Goal: Task Accomplishment & Management: Use online tool/utility

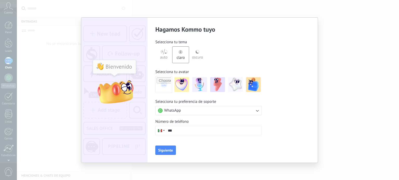
click at [206, 127] on input "***" at bounding box center [213, 130] width 96 height 9
type input "**********"
click at [162, 151] on span "Siguiente" at bounding box center [165, 151] width 15 height 4
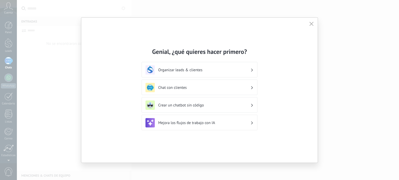
click at [232, 92] on div "Chat con clientes" at bounding box center [199, 87] width 108 height 9
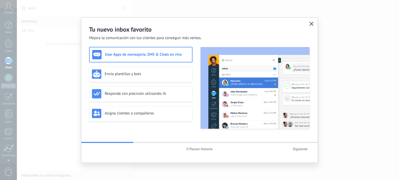
click at [310, 24] on icon "button" at bounding box center [311, 24] width 4 height 4
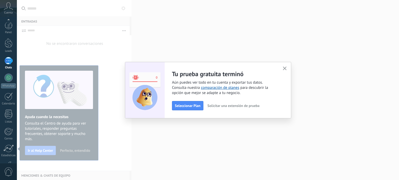
scroll to position [35, 0]
click at [287, 66] on button "button" at bounding box center [284, 68] width 6 height 7
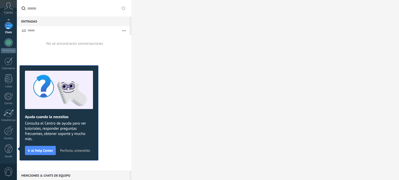
click at [8, 28] on div at bounding box center [8, 26] width 8 height 8
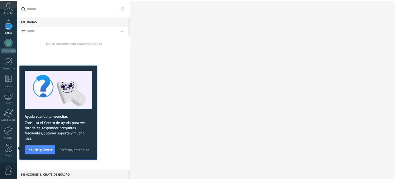
scroll to position [0, 0]
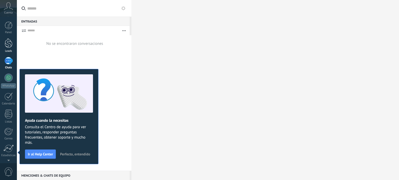
click at [5, 45] on div at bounding box center [9, 43] width 8 height 10
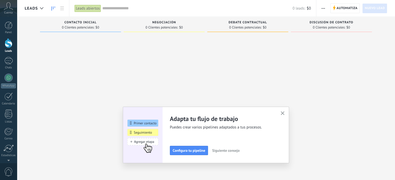
click at [281, 112] on button "button" at bounding box center [282, 113] width 6 height 7
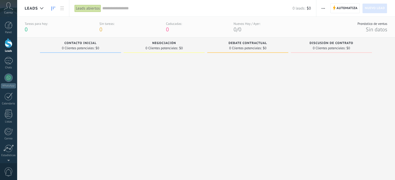
click at [90, 6] on div "Leads abiertos" at bounding box center [87, 9] width 26 height 8
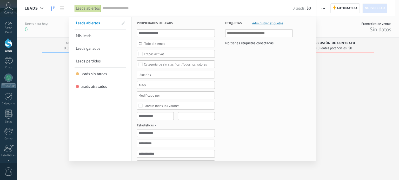
click at [90, 6] on div "Leads abiertos" at bounding box center [87, 9] width 26 height 8
click at [96, 89] on body ".abccls-1,.abccls-2{fill-rule:evenodd}.abccls-2{fill:#fff} .abfcls-1{fill:none}…" at bounding box center [199, 90] width 399 height 180
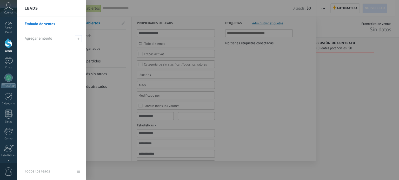
click at [45, 23] on link "Embudo de ventas" at bounding box center [53, 24] width 56 height 15
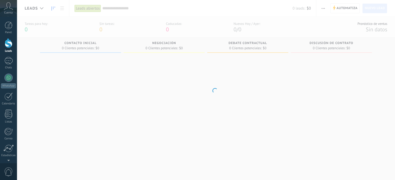
click at [11, 7] on icon at bounding box center [8, 6] width 9 height 8
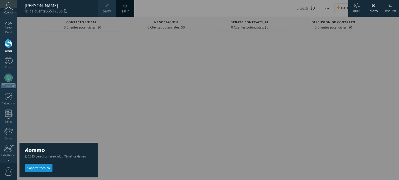
click at [132, 94] on div at bounding box center [216, 90] width 399 height 180
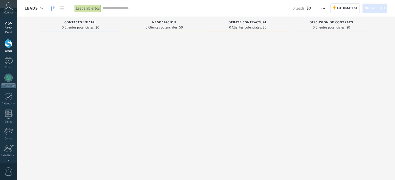
click at [8, 26] on div at bounding box center [9, 26] width 8 height 8
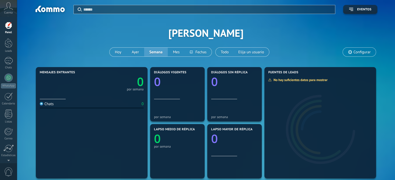
click at [281, 28] on div "Aplicar Eventos [PERSON_NAME][DATE] [DATE] Semana Mes Todo Elija un usuario Con…" at bounding box center [206, 33] width 362 height 66
